Goal: Task Accomplishment & Management: Use online tool/utility

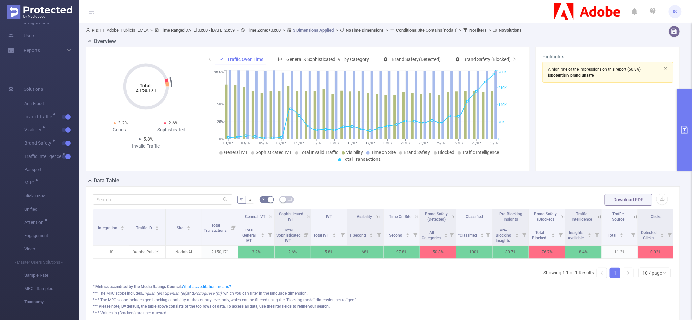
scroll to position [6, 0]
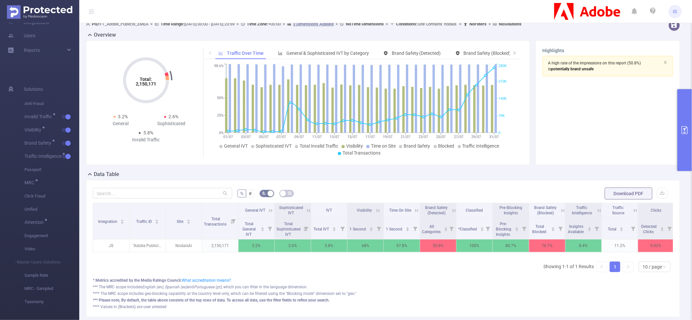
click at [289, 275] on div "Integration Traffic ID Site Total Transactions General IVT Sophisticated IVT IV…" at bounding box center [383, 240] width 581 height 75
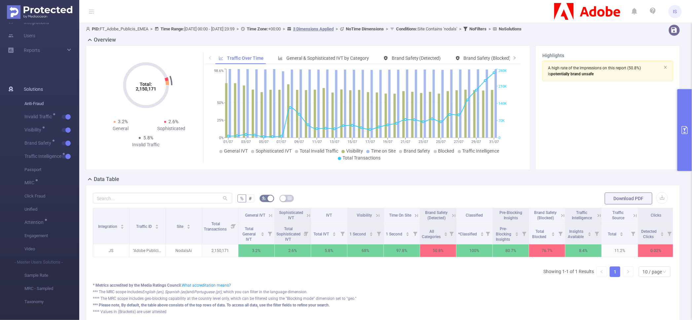
scroll to position [0, 0]
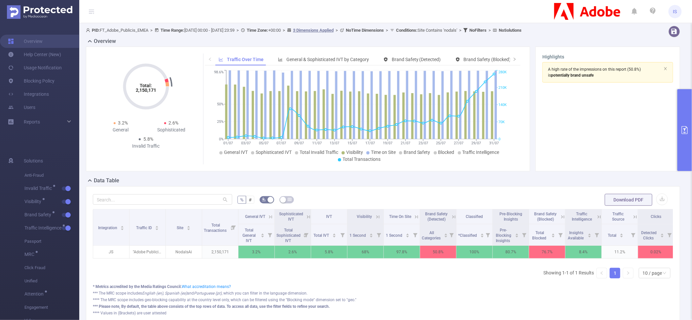
click at [311, 221] on th "IVT" at bounding box center [329, 217] width 36 height 15
click at [310, 217] on icon at bounding box center [308, 216] width 3 height 3
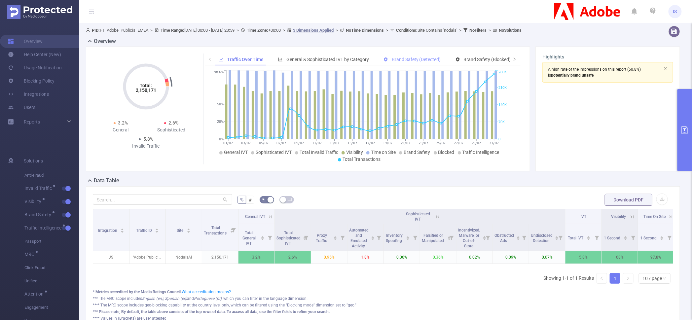
click at [423, 63] on div "Brand Safety (Detected)" at bounding box center [412, 60] width 64 height 12
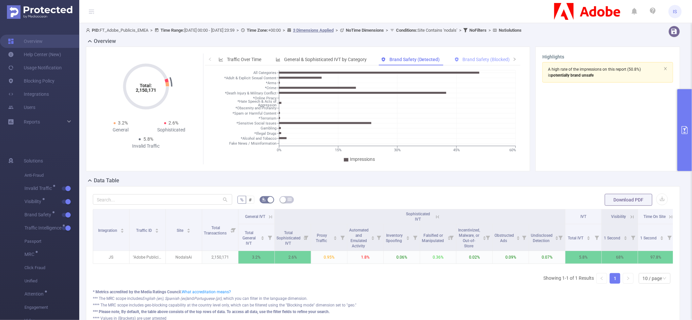
click at [485, 57] on span "Brand Safety (Blocked)" at bounding box center [486, 59] width 47 height 5
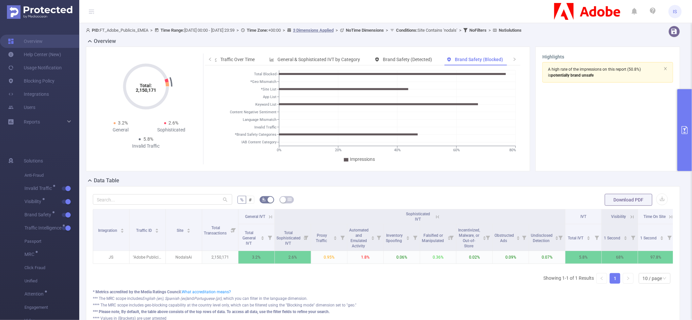
click at [271, 218] on icon at bounding box center [271, 217] width 6 height 6
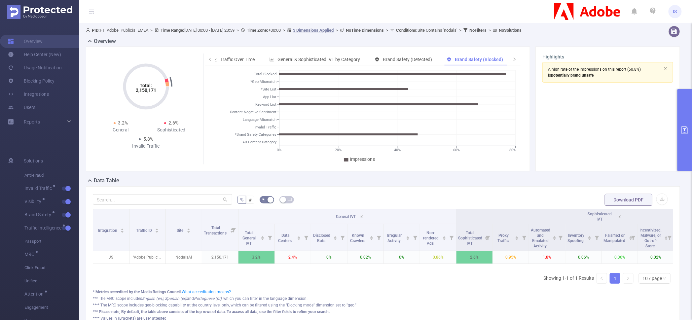
click at [690, 146] on button "primary" at bounding box center [685, 130] width 15 height 82
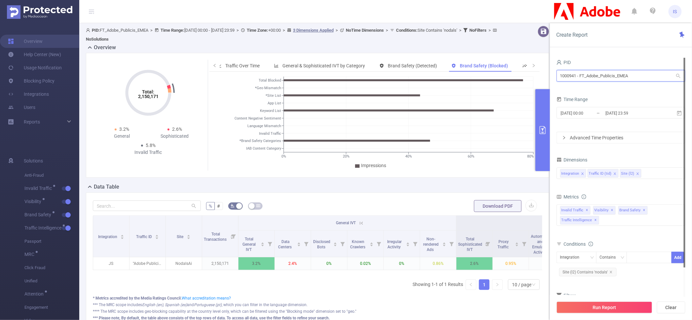
drag, startPoint x: 640, startPoint y: 71, endPoint x: 456, endPoint y: 71, distance: 184.1
click at [456, 71] on section "PID: FT_Adobe_Publicis_EMEA > Time Range: [DATE] 00:00 - [DATE] 23:59 > Time Zo…" at bounding box center [385, 185] width 613 height 325
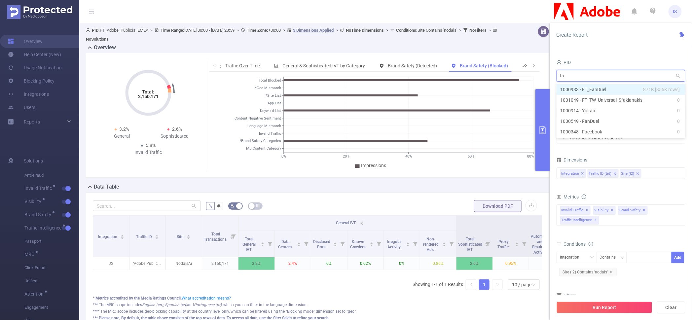
type input "fan"
click at [600, 87] on li "1000933 - FT_FanDuel 871K [355K rows]" at bounding box center [621, 89] width 129 height 11
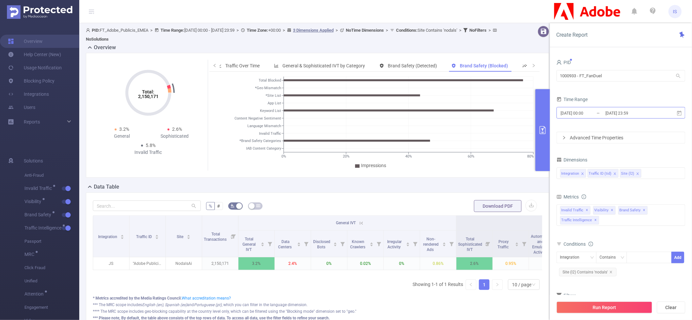
click at [599, 110] on input "[DATE] 00:00" at bounding box center [587, 113] width 54 height 9
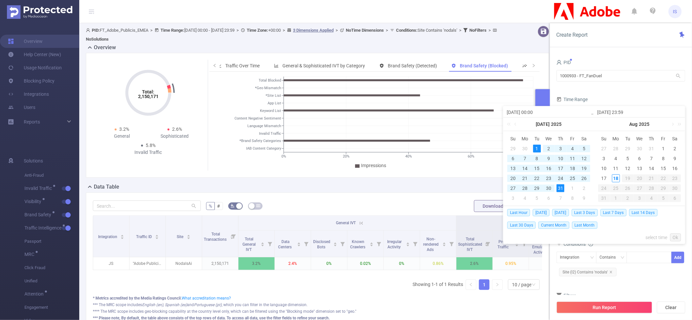
click at [604, 89] on form "PID 1000933 - FT_FanDuel 1000933 - FT_FanDuel Time Range [DATE] 00:00 _ [DATE] …" at bounding box center [621, 101] width 129 height 86
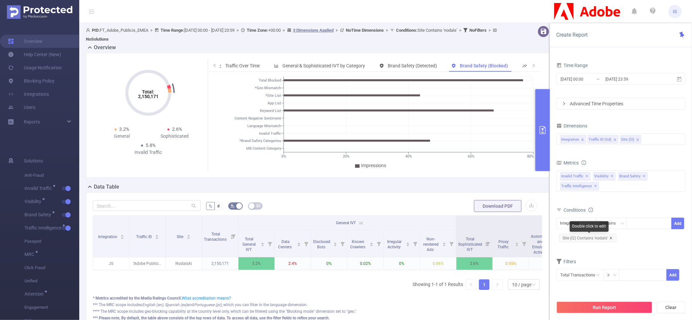
click at [611, 239] on icon "icon: close" at bounding box center [611, 238] width 3 height 3
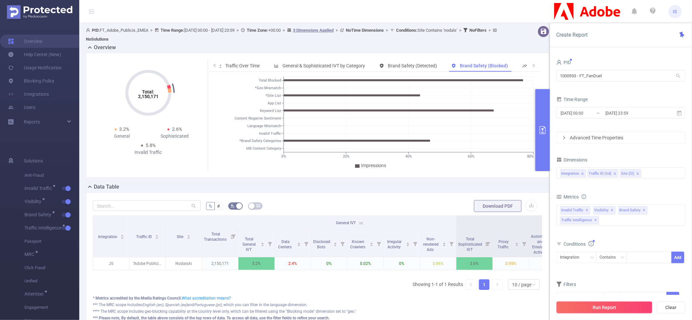
click at [604, 310] on button "Run Report" at bounding box center [605, 308] width 96 height 12
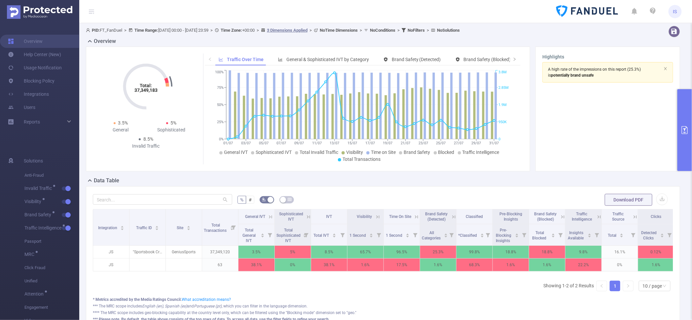
click at [685, 116] on button "primary" at bounding box center [685, 130] width 15 height 82
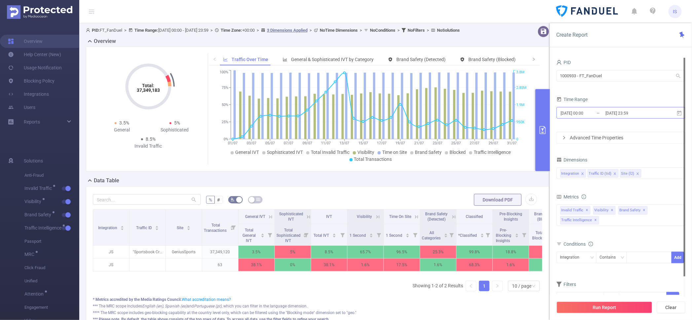
click at [593, 112] on input "[DATE] 00:00" at bounding box center [587, 113] width 54 height 9
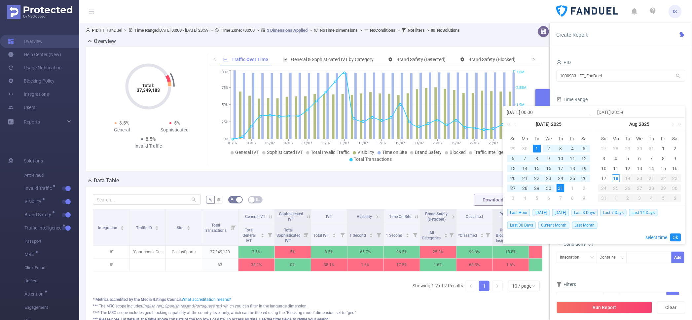
click at [538, 178] on div "22" at bounding box center [537, 178] width 8 height 8
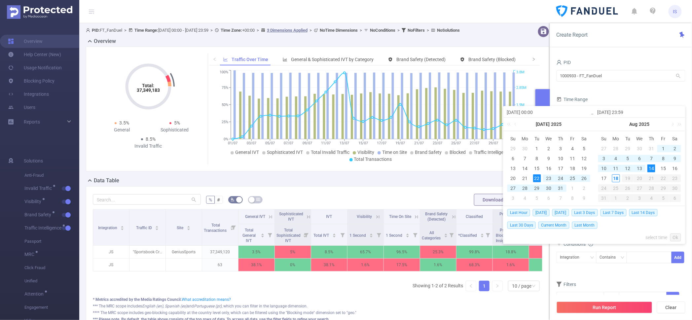
click at [651, 167] on div "14" at bounding box center [652, 169] width 8 height 8
type input "[DATE] 00:00"
type input "[DATE] 23:59"
type input "[DATE] 00:00"
type input "[DATE] 23:59"
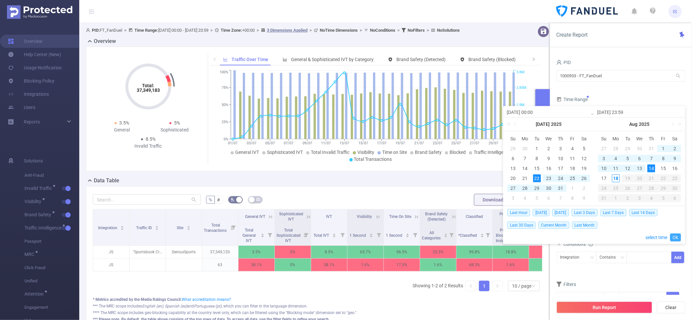
click at [679, 236] on link "Ok" at bounding box center [675, 238] width 11 height 8
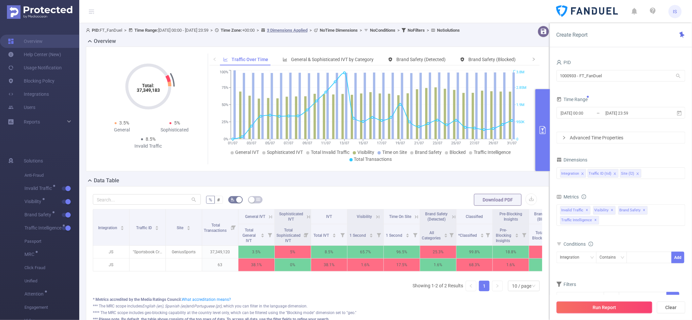
click at [603, 310] on button "Run Report" at bounding box center [605, 308] width 96 height 12
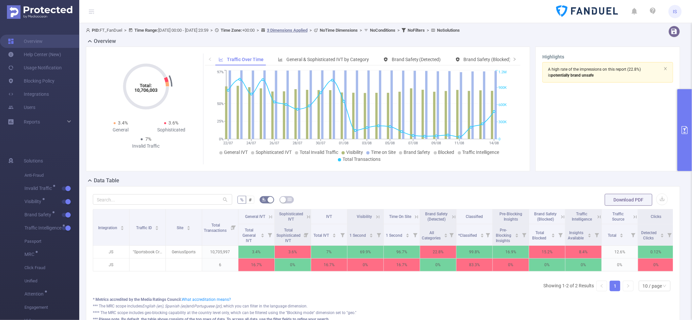
click at [267, 182] on div "Data Table" at bounding box center [386, 181] width 600 height 9
click at [681, 99] on button "primary" at bounding box center [685, 130] width 15 height 82
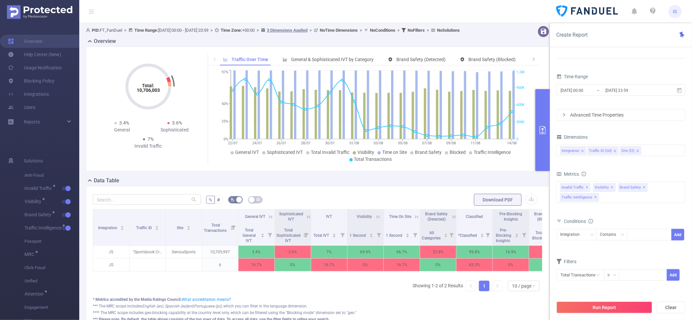
click at [651, 156] on div "Integration Traffic ID (tid) Site (l2)" at bounding box center [621, 151] width 129 height 16
click at [651, 153] on div "Integration Traffic ID (tid) Site (l2)" at bounding box center [621, 150] width 122 height 11
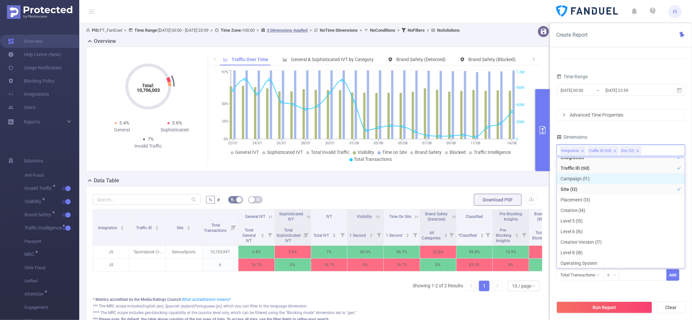
scroll to position [1, 0]
click at [599, 136] on div "Dimensions" at bounding box center [621, 138] width 129 height 11
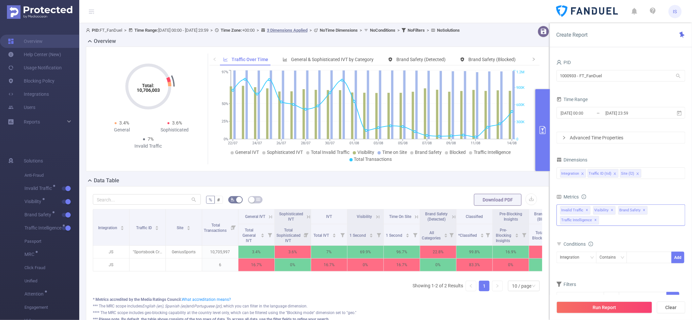
click at [650, 220] on div "Invalid Traffic ✕ Anti-Fraud Invalid Traffic Visibility Brand Safety Traffic In…" at bounding box center [621, 215] width 129 height 21
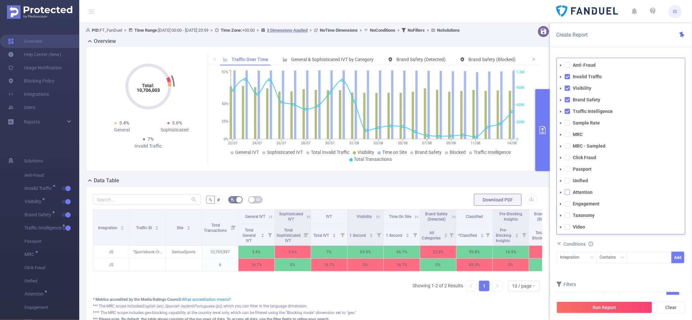
click at [566, 192] on span at bounding box center [567, 192] width 5 height 5
click at [604, 310] on button "Run Report" at bounding box center [605, 308] width 96 height 12
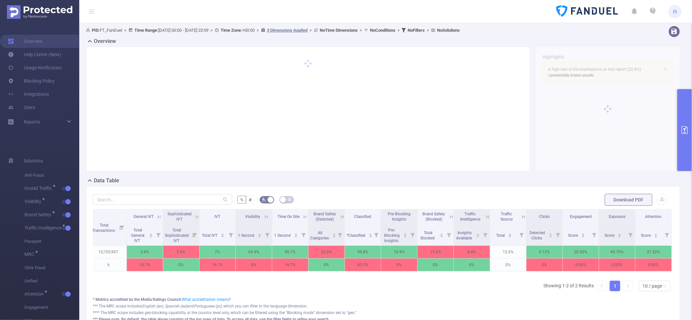
scroll to position [0, 117]
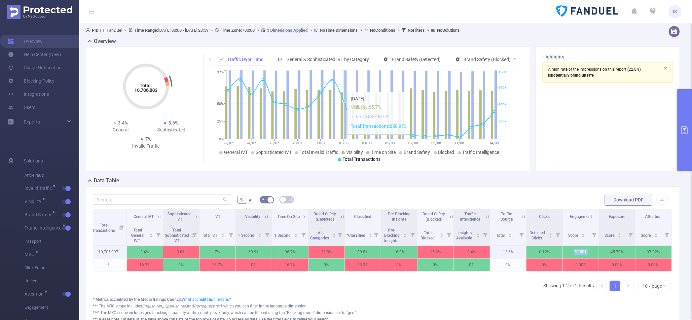
drag, startPoint x: 567, startPoint y: 250, endPoint x: 590, endPoint y: 251, distance: 22.5
click at [590, 251] on p "20.50 %" at bounding box center [581, 252] width 36 height 13
copy p "20.50 %"
drag, startPoint x: 611, startPoint y: 252, endPoint x: 607, endPoint y: 252, distance: 3.6
click at [607, 252] on p "45.70 %" at bounding box center [617, 252] width 36 height 13
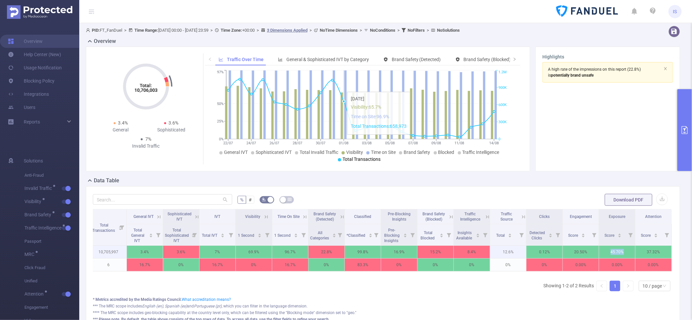
drag, startPoint x: 604, startPoint y: 252, endPoint x: 620, endPoint y: 254, distance: 16.6
click at [620, 254] on p "45.70 %" at bounding box center [617, 252] width 36 height 13
copy p "45.70 %"
drag, startPoint x: 640, startPoint y: 249, endPoint x: 659, endPoint y: 250, distance: 18.9
click at [659, 250] on p "37.32 %" at bounding box center [654, 252] width 36 height 13
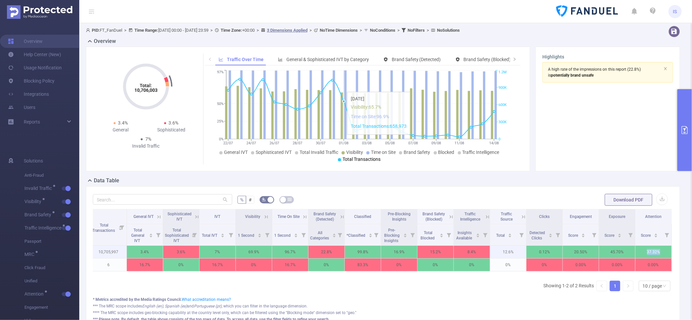
copy p "37.32 %"
drag, startPoint x: 26, startPoint y: 8, endPoint x: 271, endPoint y: 209, distance: 316.9
click at [231, 185] on div "Data Table" at bounding box center [386, 181] width 600 height 9
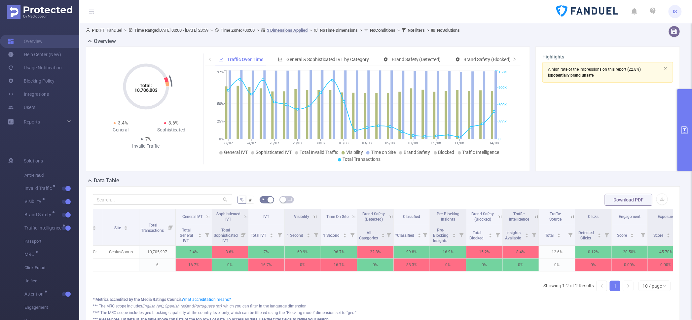
scroll to position [0, 0]
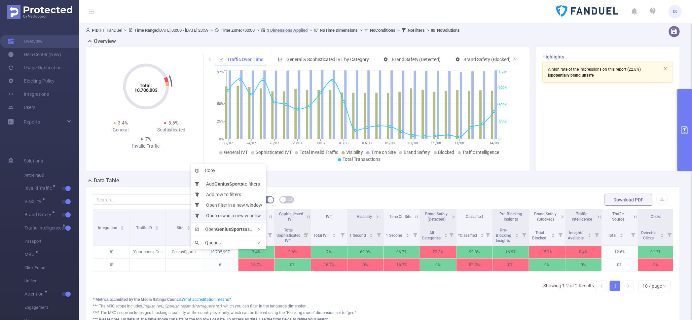
click at [241, 217] on li "Open row in a new window" at bounding box center [228, 215] width 75 height 11
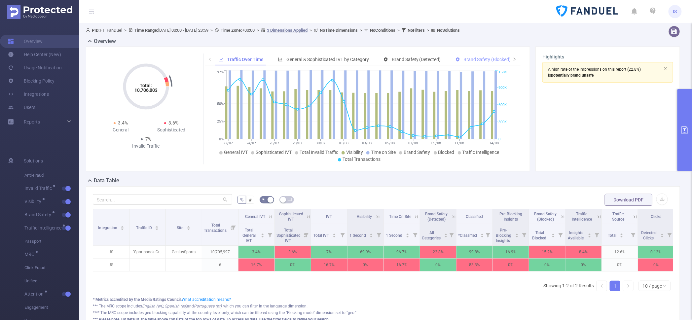
click at [475, 58] on span "Brand Safety (Blocked)" at bounding box center [487, 59] width 47 height 5
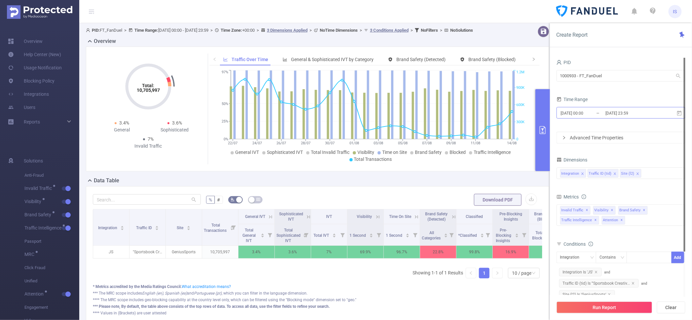
click at [620, 113] on input "[DATE] 23:59" at bounding box center [632, 113] width 54 height 9
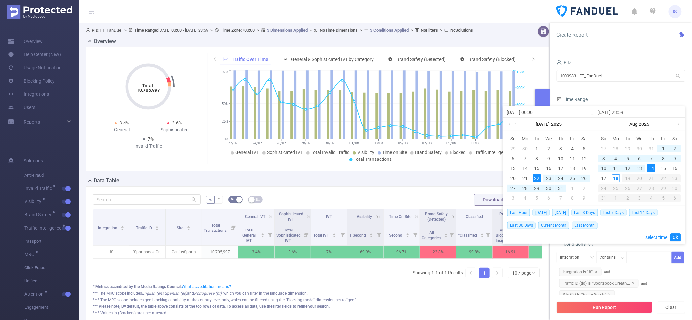
click at [622, 94] on form "PID 1000933 - FT_FanDuel 1000933 - FT_FanDuel Time Range 2025-07-22 00:00 _ 202…" at bounding box center [621, 101] width 129 height 86
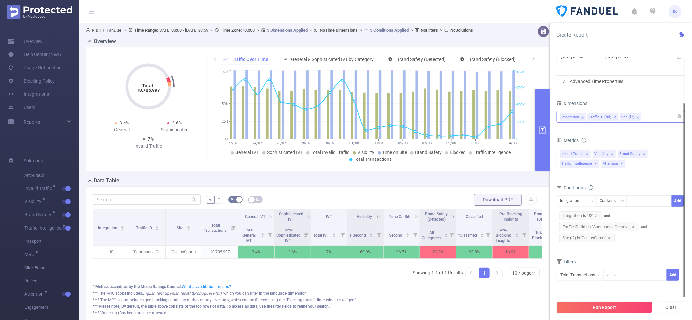
click at [653, 119] on div "Integration Traffic ID (tid) Site (l2)" at bounding box center [621, 116] width 122 height 11
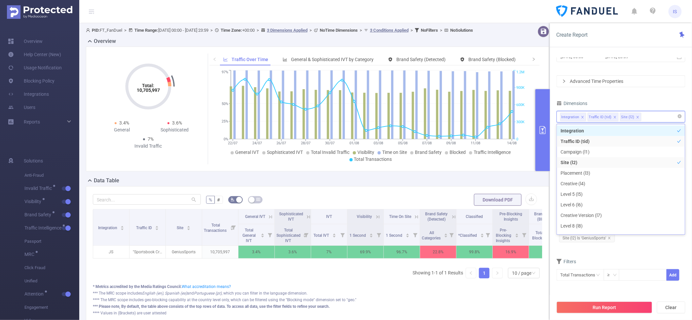
click at [653, 119] on div "Integration Traffic ID (tid) Site (l2)" at bounding box center [621, 116] width 122 height 11
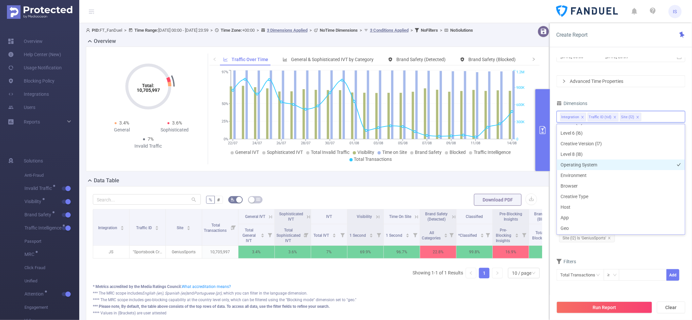
scroll to position [82, 0]
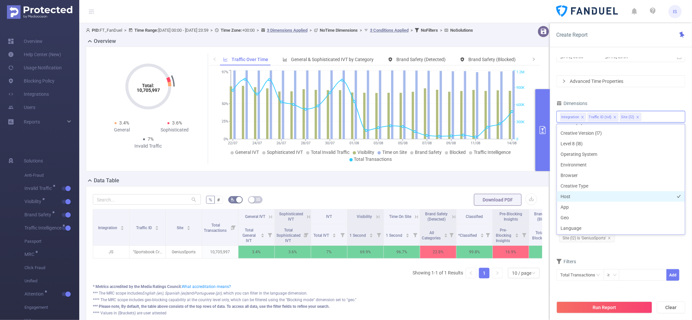
click at [579, 195] on li "Host" at bounding box center [621, 196] width 128 height 11
click at [580, 210] on li "App" at bounding box center [621, 207] width 128 height 11
click at [601, 311] on button "Run Report" at bounding box center [605, 308] width 96 height 12
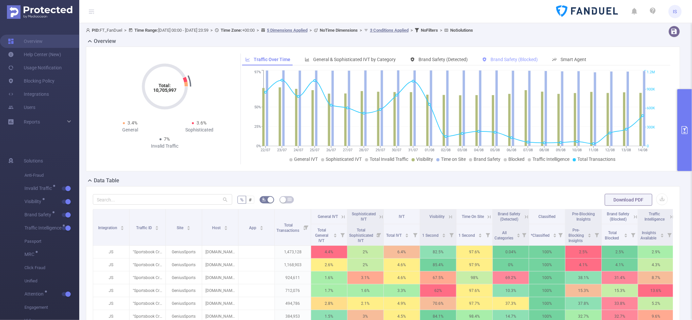
click at [512, 57] on span "Brand Safety (Blocked)" at bounding box center [514, 59] width 47 height 5
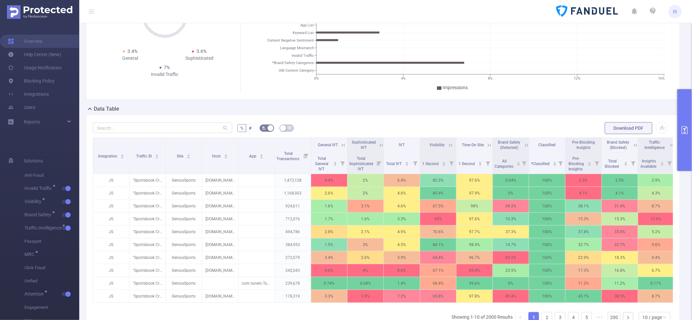
scroll to position [82, 0]
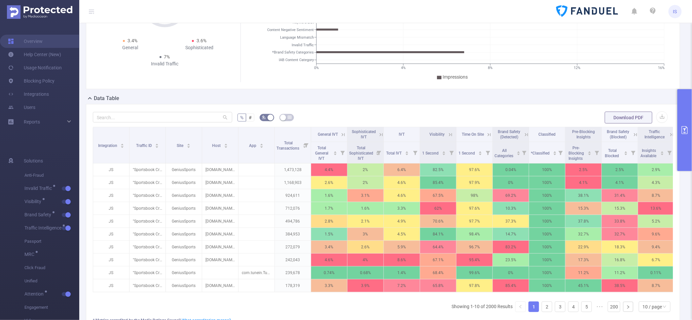
click at [682, 147] on button "primary" at bounding box center [685, 130] width 15 height 82
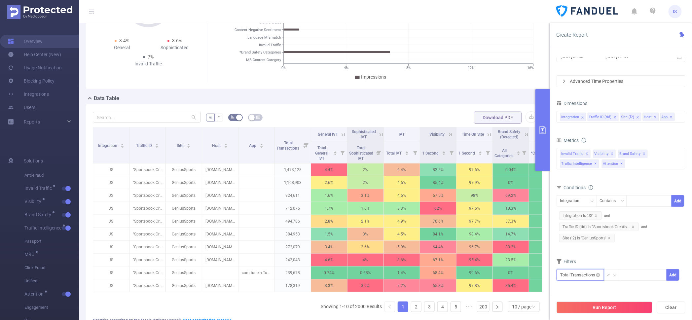
click at [585, 274] on input "text" at bounding box center [581, 275] width 48 height 12
click at [583, 250] on li "Traffic Intelligence" at bounding box center [581, 251] width 49 height 11
click at [583, 241] on li "Brand Safety" at bounding box center [583, 240] width 52 height 11
click at [639, 249] on li "Brand Safety (Blocked)" at bounding box center [636, 247] width 61 height 11
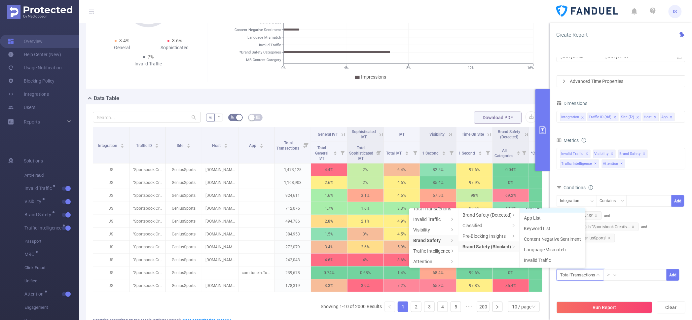
scroll to position [41, 0]
click at [556, 215] on li "Keyword List" at bounding box center [552, 216] width 65 height 11
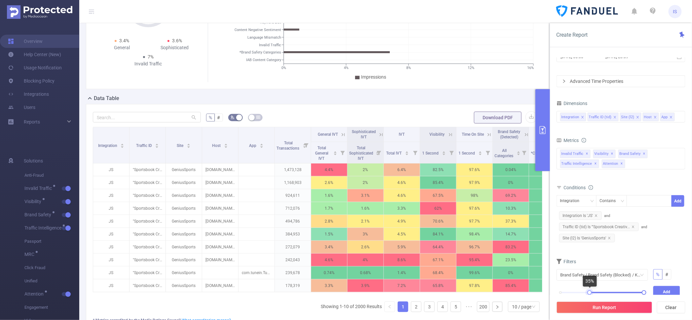
drag, startPoint x: 562, startPoint y: 294, endPoint x: 591, endPoint y: 291, distance: 29.5
click at [591, 291] on div at bounding box center [590, 292] width 5 height 5
click at [667, 290] on button "Add" at bounding box center [667, 292] width 27 height 12
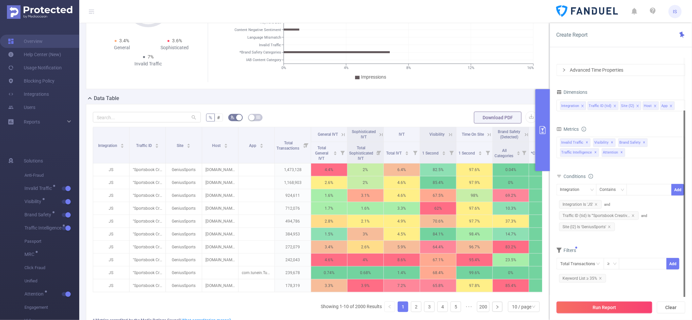
click at [617, 311] on button "Run Report" at bounding box center [605, 308] width 96 height 12
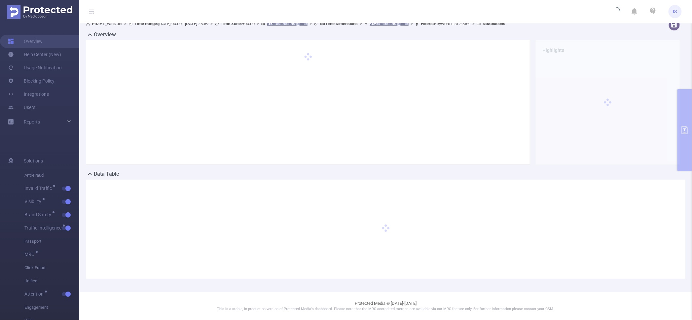
scroll to position [6, 0]
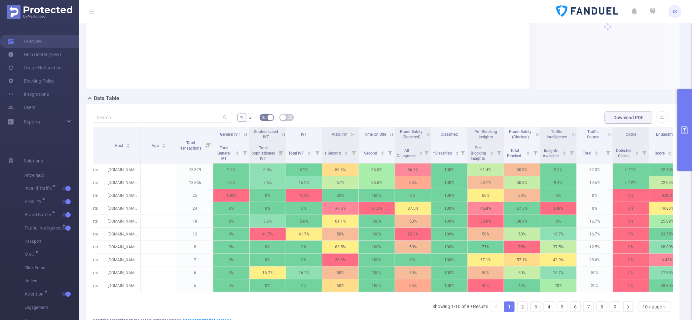
scroll to position [0, 105]
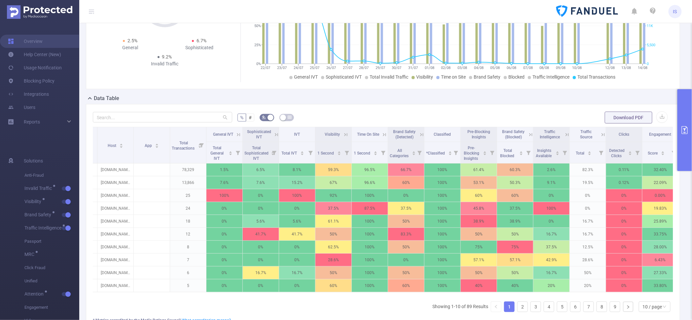
click at [421, 132] on icon at bounding box center [422, 135] width 6 height 6
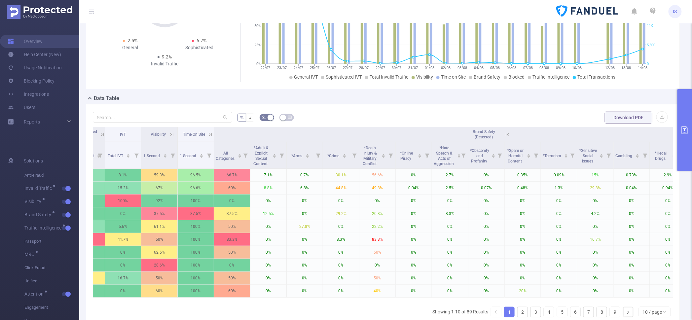
scroll to position [0, 360]
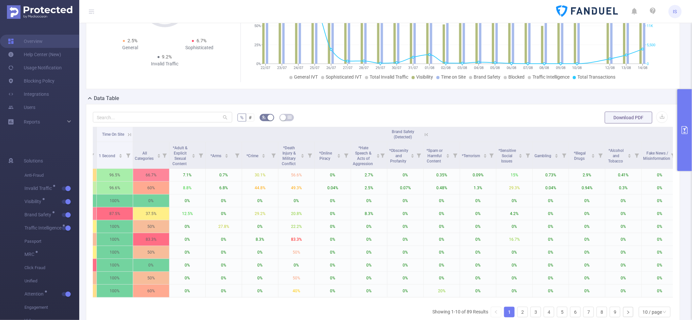
click at [427, 134] on icon at bounding box center [426, 134] width 3 height 3
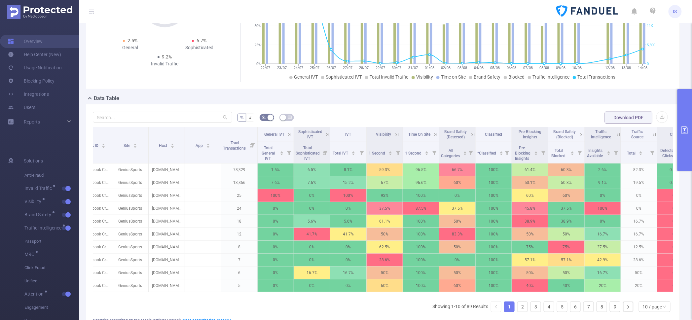
scroll to position [0, 0]
